Goal: Task Accomplishment & Management: Manage account settings

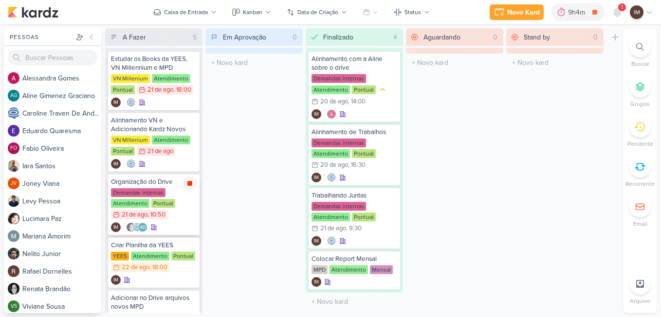
click at [189, 187] on icon at bounding box center [190, 183] width 8 height 8
click at [592, 16] on div "9h4m" at bounding box center [592, 12] width 20 height 10
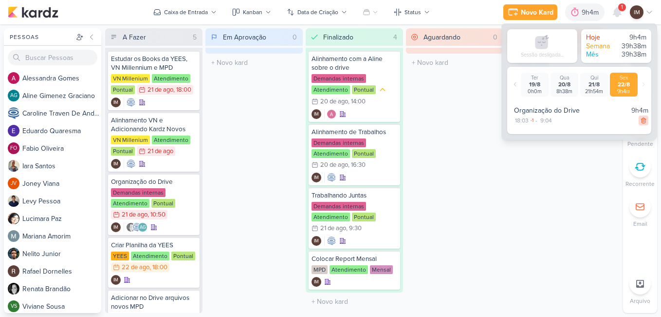
click at [640, 124] on div at bounding box center [644, 120] width 10 height 10
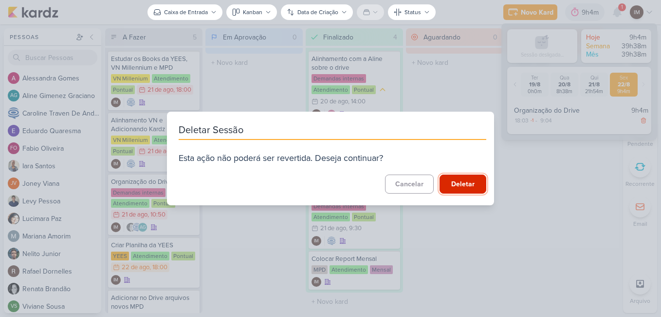
click at [476, 179] on button "Deletar" at bounding box center [463, 183] width 47 height 19
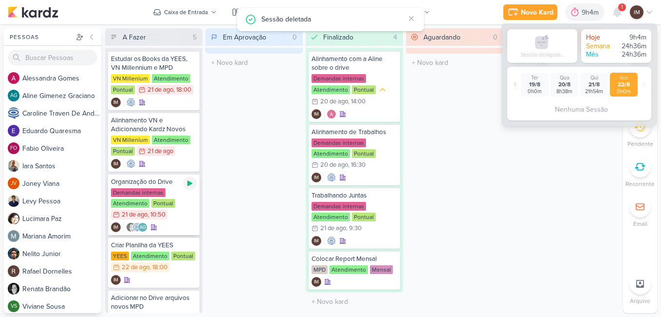
click at [195, 186] on div at bounding box center [190, 183] width 14 height 14
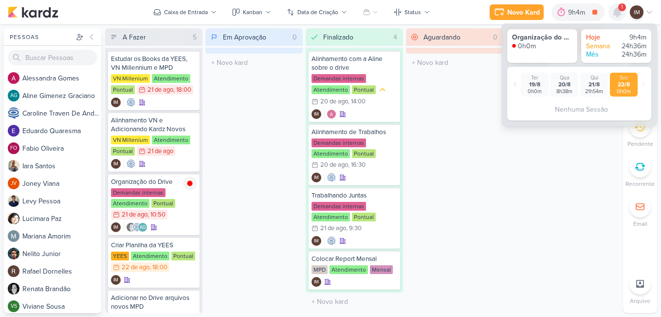
click at [618, 10] on icon at bounding box center [618, 12] width 8 height 9
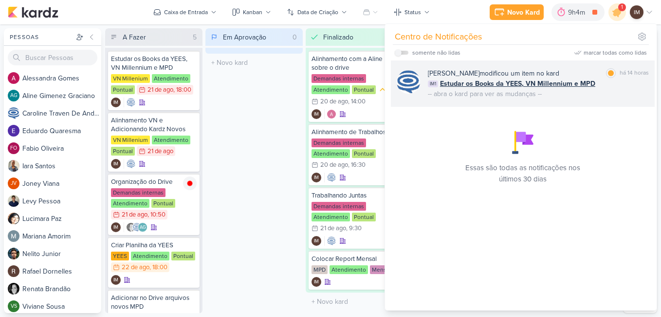
click at [597, 96] on div "[PERSON_NAME] modificou um item no kard marcar como lida há 14 horas IM1 Estuda…" at bounding box center [538, 83] width 221 height 31
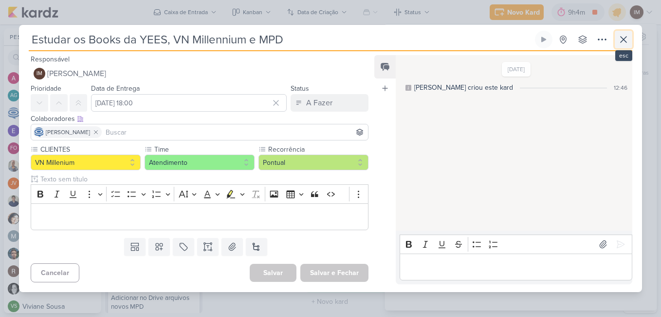
click at [626, 40] on icon at bounding box center [624, 40] width 12 height 12
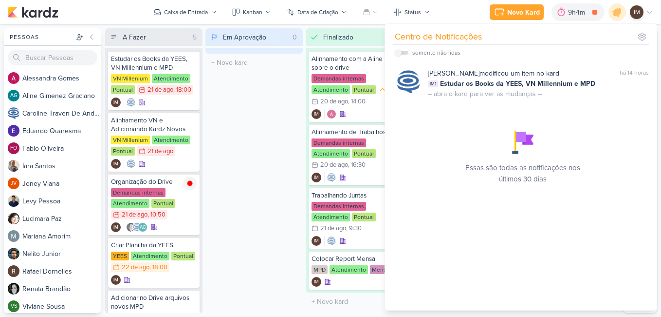
click at [280, 108] on div "Em Aprovação 0 Mover Para Esquerda Mover Para Direita [GEOGRAPHIC_DATA] O títul…" at bounding box center [254, 170] width 97 height 284
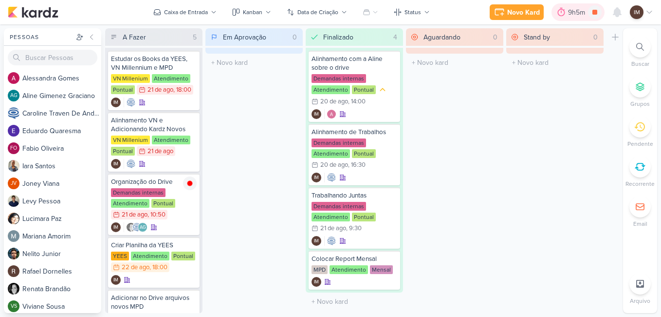
click at [562, 13] on icon at bounding box center [562, 12] width 10 height 10
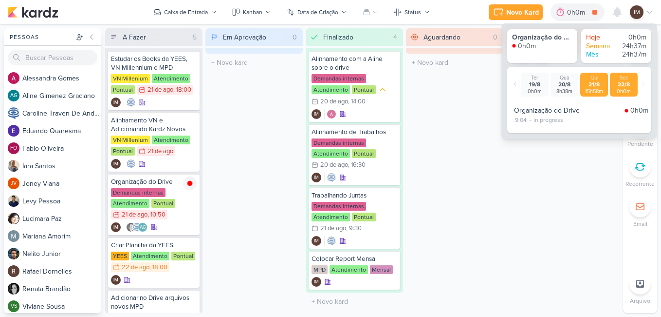
click at [597, 78] on div "Qui" at bounding box center [594, 78] width 24 height 6
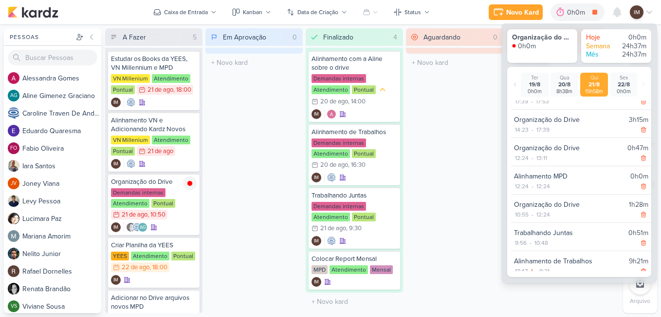
scroll to position [27, 0]
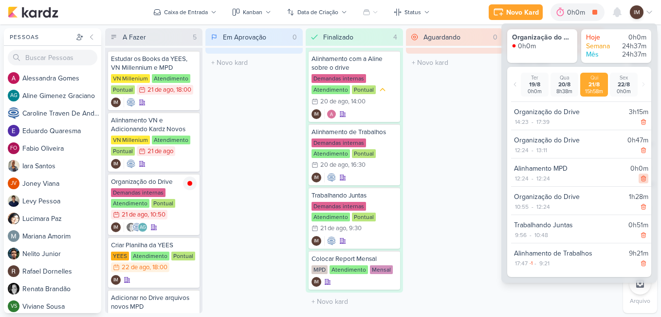
click at [640, 178] on icon at bounding box center [643, 178] width 7 height 7
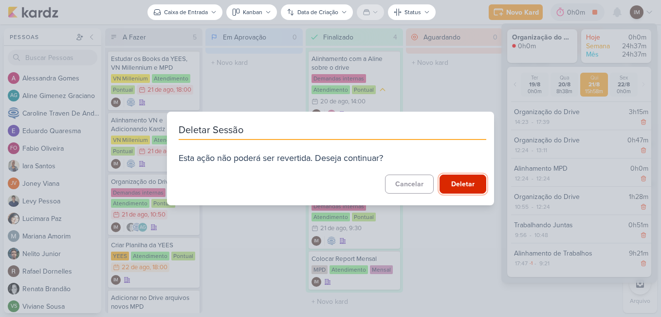
click at [474, 184] on button "Deletar" at bounding box center [463, 183] width 47 height 19
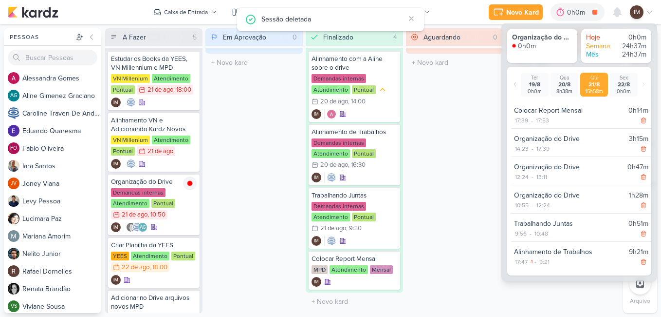
scroll to position [0, 0]
click at [641, 263] on icon at bounding box center [643, 261] width 4 height 5
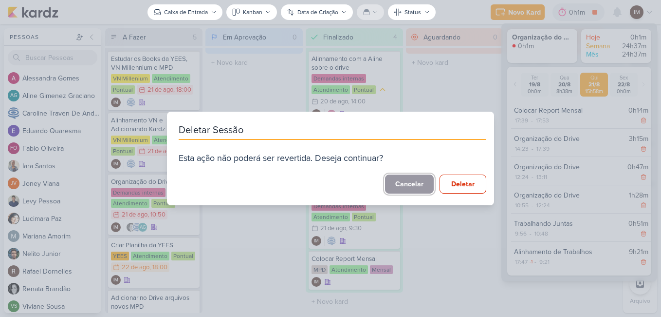
click at [409, 178] on button "Cancelar" at bounding box center [409, 183] width 49 height 19
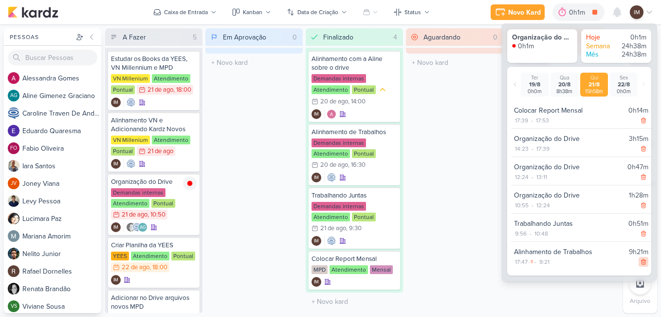
click at [640, 261] on icon at bounding box center [643, 261] width 7 height 7
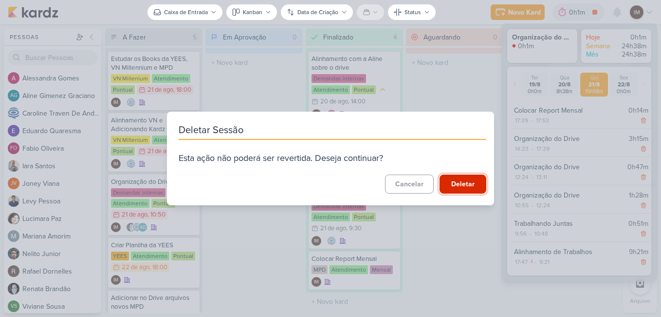
click at [449, 186] on button "Deletar" at bounding box center [463, 183] width 47 height 19
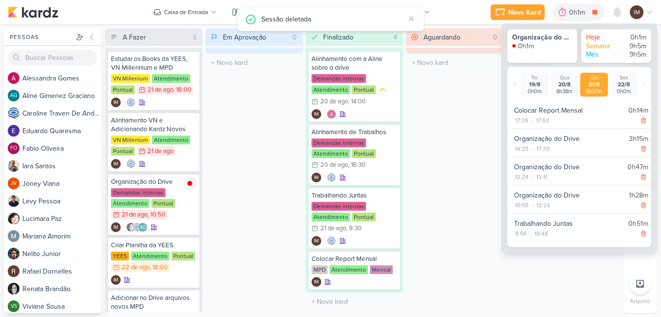
click at [449, 186] on div "Aguardando 0 Mover Para Esquerda Mover Para Direita [GEOGRAPHIC_DATA] O título …" at bounding box center [454, 170] width 97 height 284
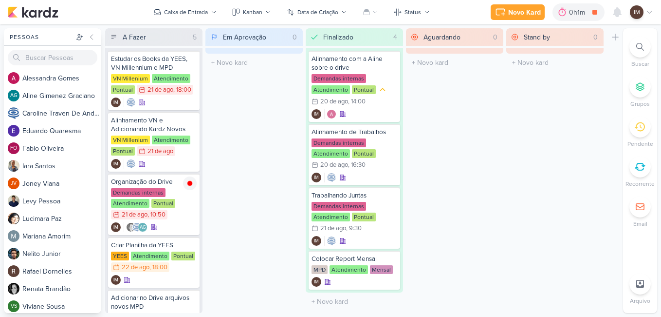
click at [449, 186] on div "Aguardando 0 Mover Para Esquerda Mover Para Direita [GEOGRAPHIC_DATA] O título …" at bounding box center [454, 170] width 97 height 284
